Goal: Browse casually: Explore the website without a specific task or goal

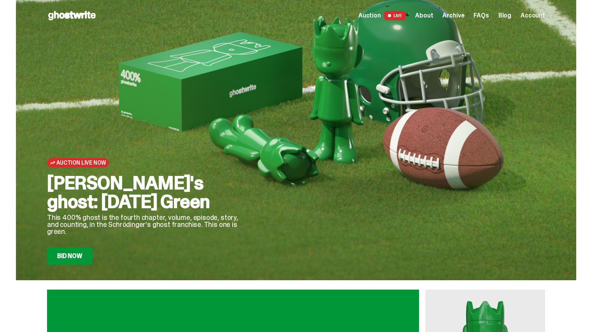
click at [405, 18] on span "LIVE" at bounding box center [395, 15] width 22 height 9
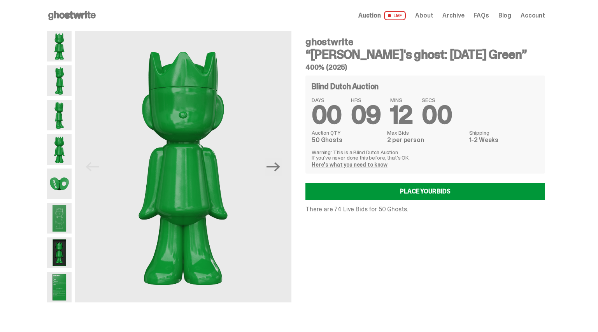
click at [62, 206] on img at bounding box center [59, 218] width 25 height 30
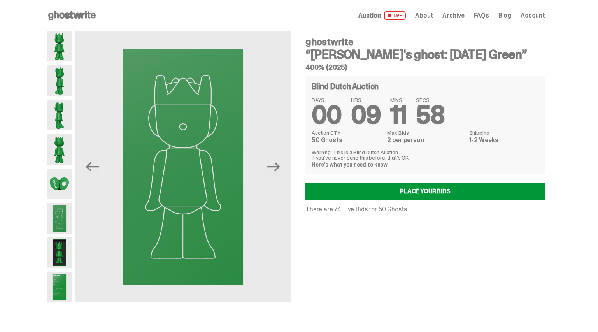
click at [55, 262] on img at bounding box center [59, 252] width 25 height 30
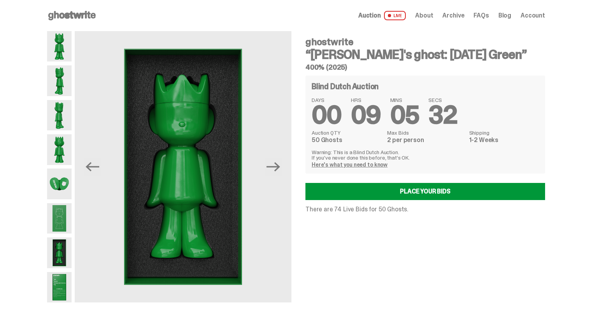
click at [35, 0] on div "Open main menu Home Auction LIVE About Archive FAQs Blog Account" at bounding box center [296, 15] width 593 height 31
click at [57, 175] on img at bounding box center [59, 184] width 25 height 30
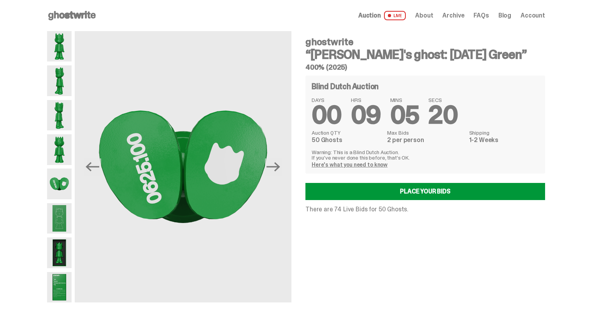
click at [72, 195] on img at bounding box center [59, 184] width 25 height 30
click at [67, 209] on img at bounding box center [59, 218] width 25 height 30
